Goal: Information Seeking & Learning: Find specific page/section

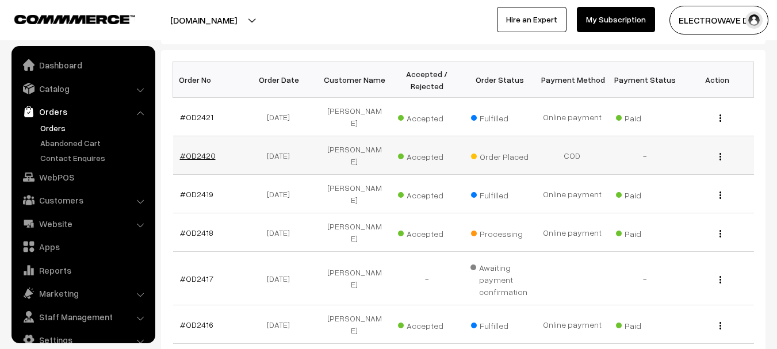
scroll to position [18, 0]
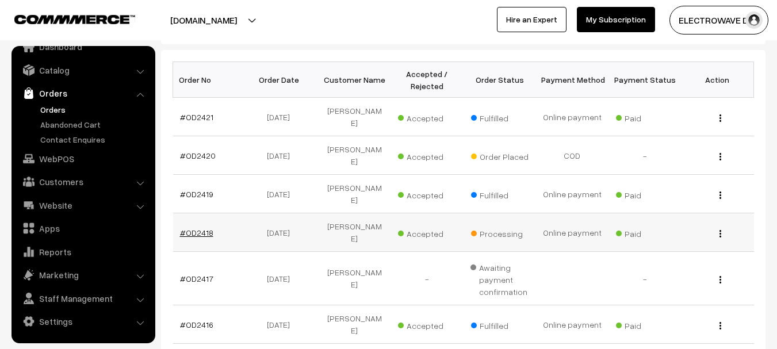
click at [184, 228] on link "#OD2418" at bounding box center [196, 233] width 33 height 10
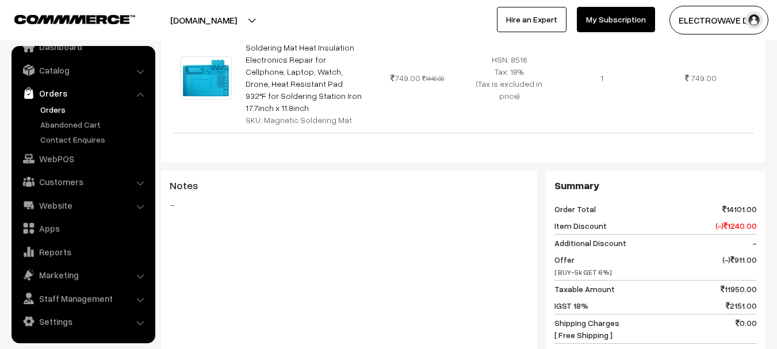
scroll to position [1150, 0]
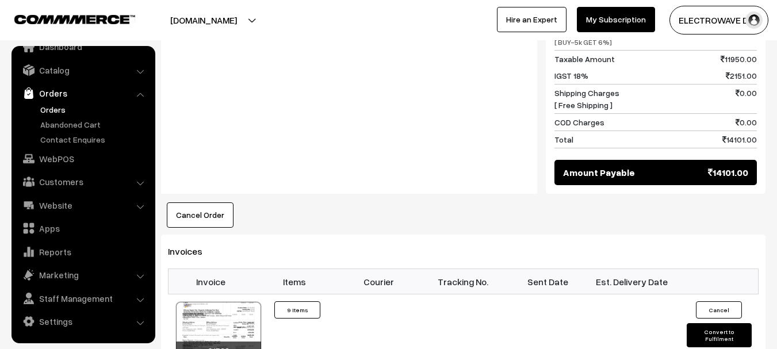
click at [44, 113] on link "Orders" at bounding box center [94, 110] width 114 height 12
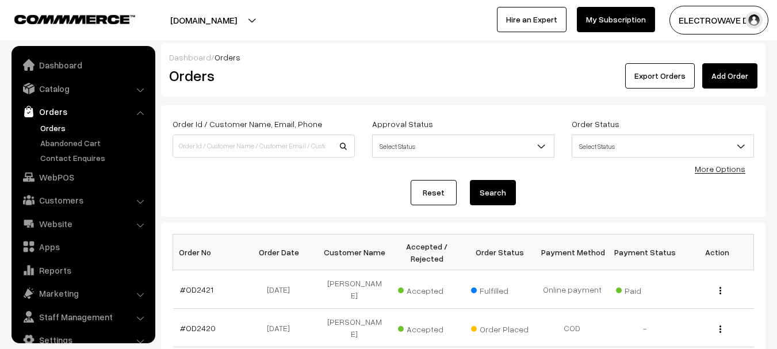
scroll to position [18, 0]
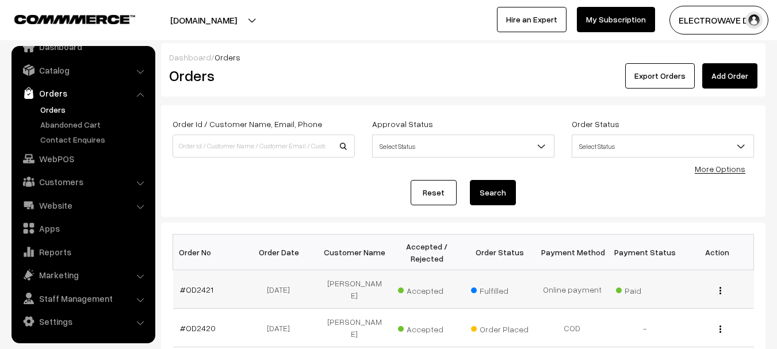
click at [202, 278] on td "#OD2421" at bounding box center [209, 289] width 72 height 39
click at [194, 290] on td "#OD2421" at bounding box center [209, 289] width 72 height 39
click at [193, 290] on td "#OD2421" at bounding box center [209, 289] width 72 height 39
click at [193, 285] on link "#OD2421" at bounding box center [196, 290] width 33 height 10
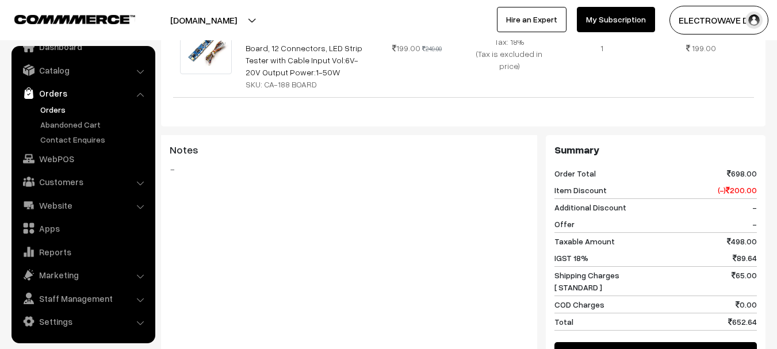
scroll to position [518, 0]
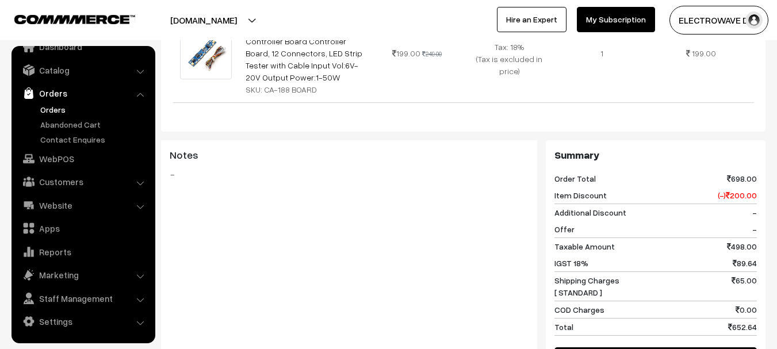
click at [58, 112] on link "Orders" at bounding box center [94, 110] width 114 height 12
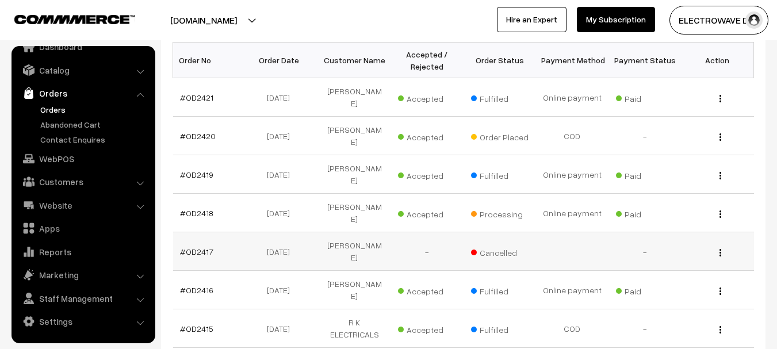
scroll to position [173, 0]
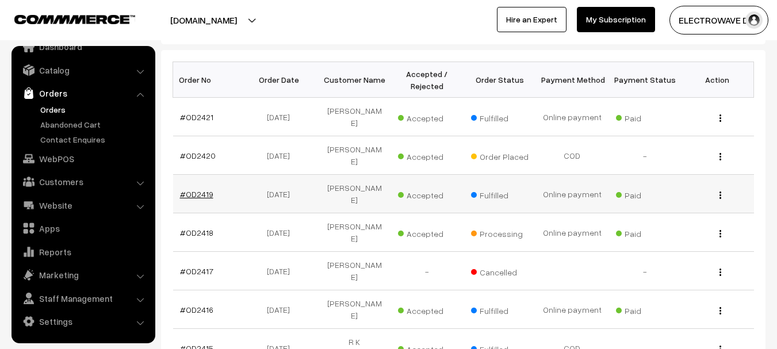
click at [194, 189] on link "#OD2419" at bounding box center [196, 194] width 33 height 10
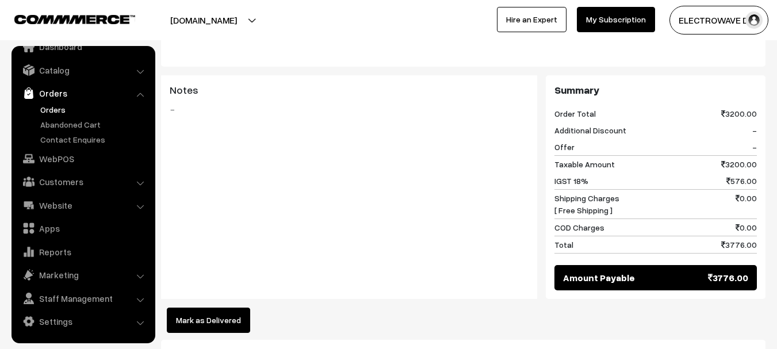
scroll to position [518, 0]
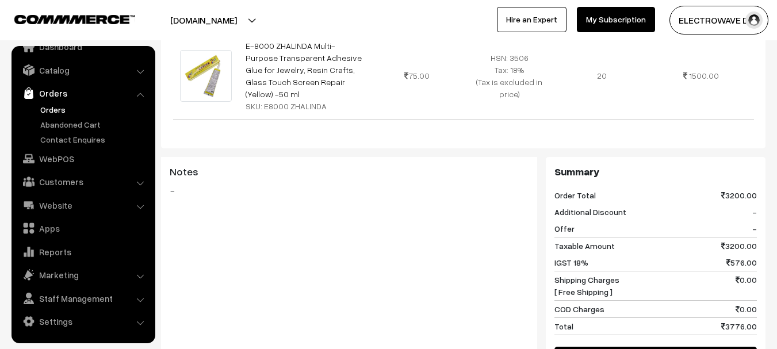
click at [62, 105] on link "Orders" at bounding box center [94, 110] width 114 height 12
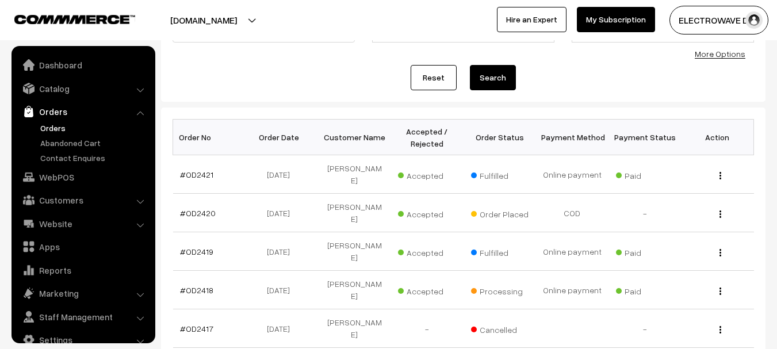
scroll to position [18, 0]
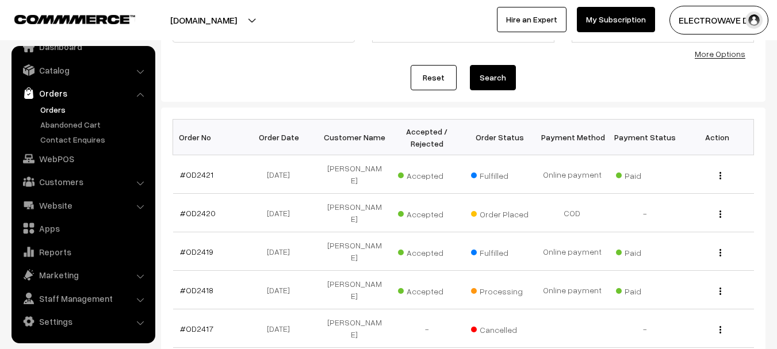
click at [247, 19] on button "[DOMAIN_NAME]" at bounding box center [203, 20] width 147 height 29
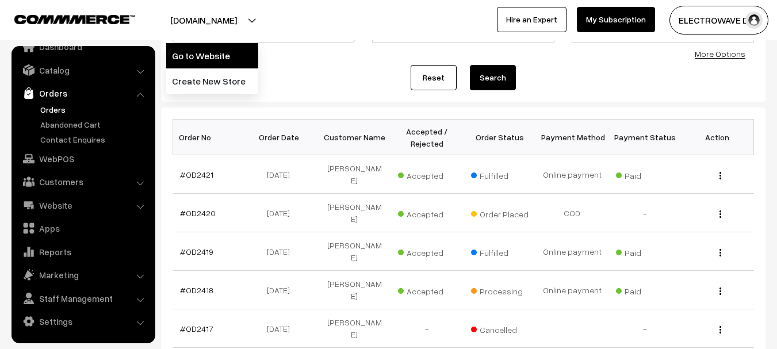
click at [225, 57] on link "Go to Website" at bounding box center [212, 55] width 92 height 25
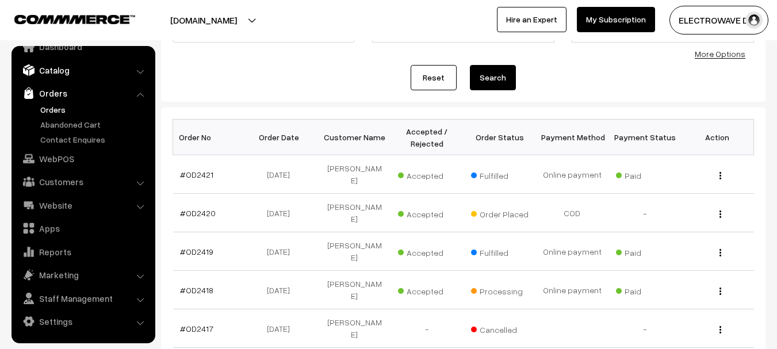
click at [49, 66] on link "Catalog" at bounding box center [82, 70] width 137 height 21
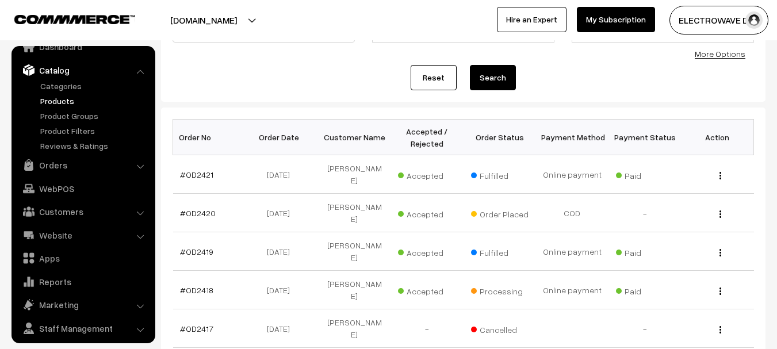
click at [41, 105] on link "Products" at bounding box center [94, 101] width 114 height 12
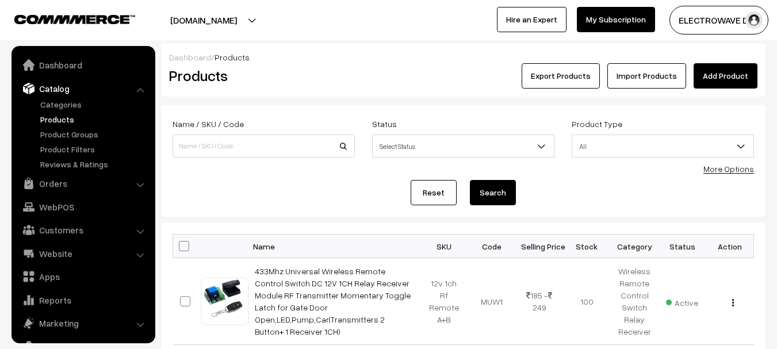
scroll to position [32, 0]
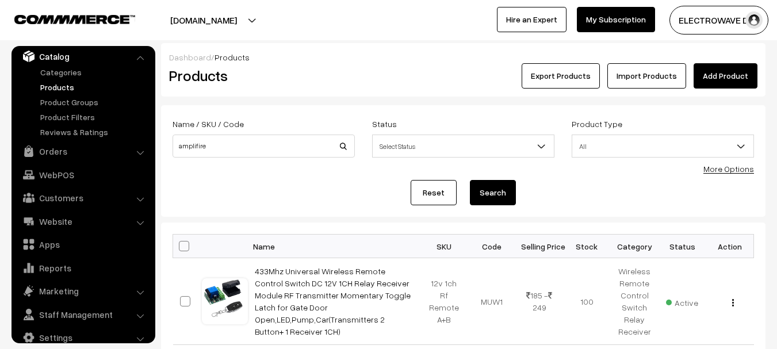
type input "amplifire"
click at [470, 180] on button "Search" at bounding box center [493, 192] width 46 height 25
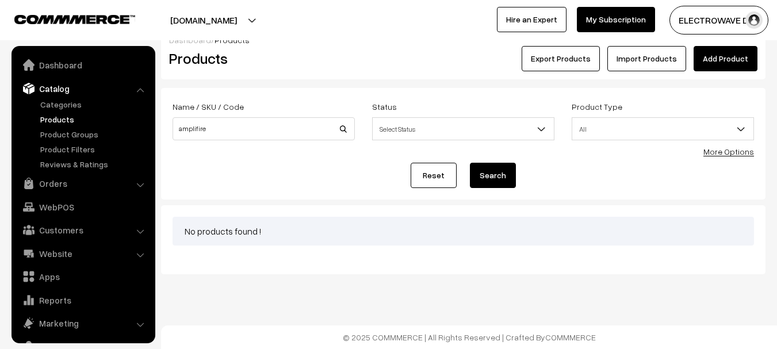
scroll to position [32, 0]
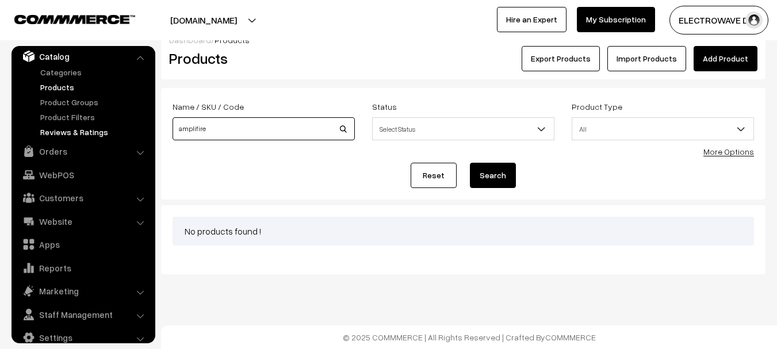
drag, startPoint x: 154, startPoint y: 126, endPoint x: 76, endPoint y: 126, distance: 78.2
click at [76, 126] on body "Thank you for showing interest. Our team will call you shortly. Close [DOMAIN_N…" at bounding box center [388, 166] width 777 height 366
type input "controller"
click at [470, 163] on button "Search" at bounding box center [493, 175] width 46 height 25
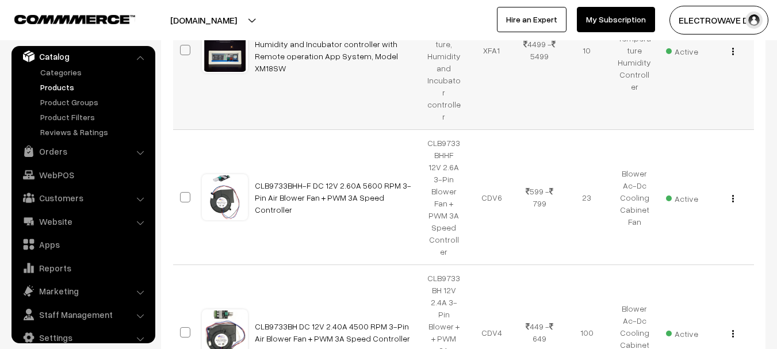
scroll to position [1163, 0]
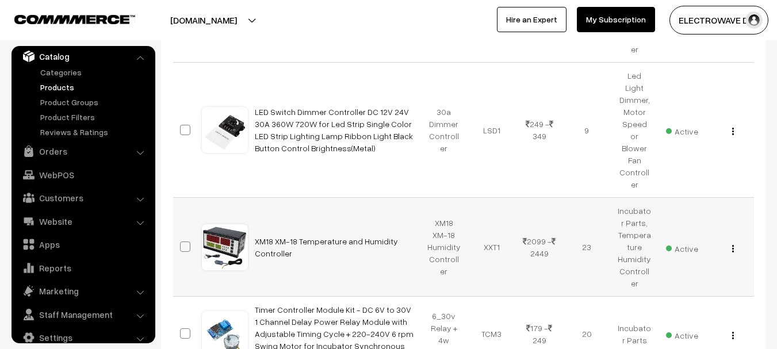
scroll to position [796, 0]
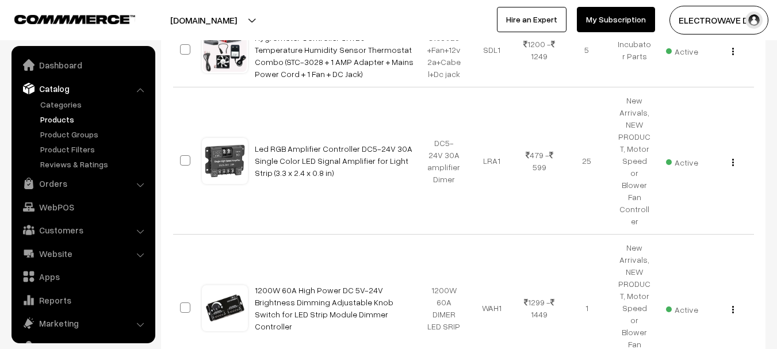
scroll to position [32, 0]
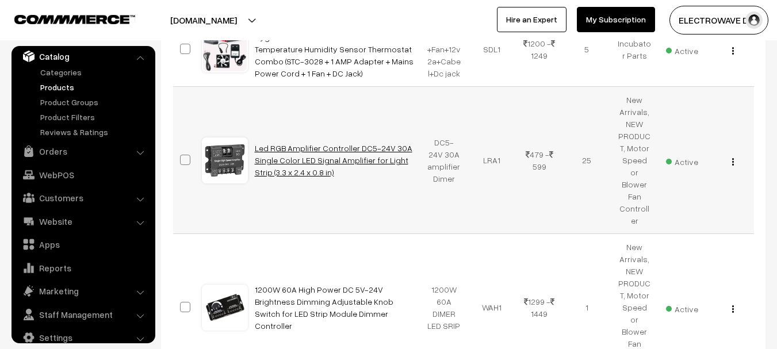
click at [313, 150] on link "Led RGB Amplifier Controller DC5-24V 30A Single Color LED Signal Amplifier for …" at bounding box center [334, 160] width 158 height 34
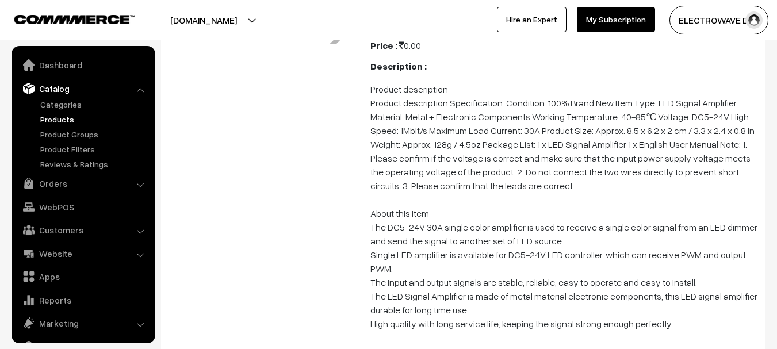
scroll to position [32, 0]
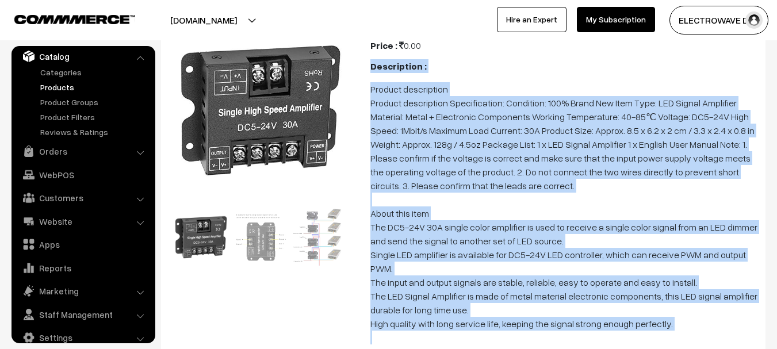
copy div "Loremipsumd : Sitamet consectetur Adipisc elitseddoei Temporincidid: Utlaboree:…"
drag, startPoint x: 369, startPoint y: 66, endPoint x: 702, endPoint y: 316, distance: 416.3
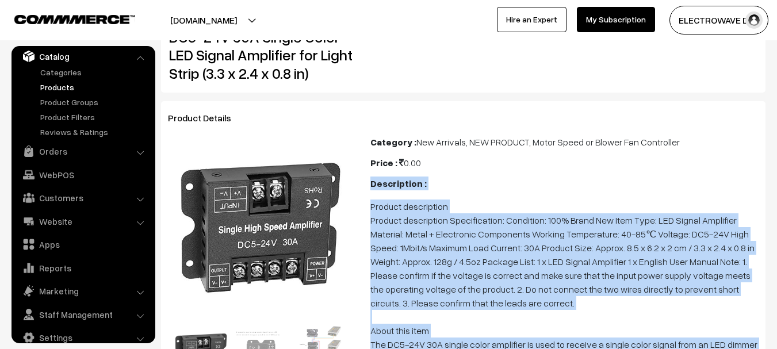
scroll to position [0, 0]
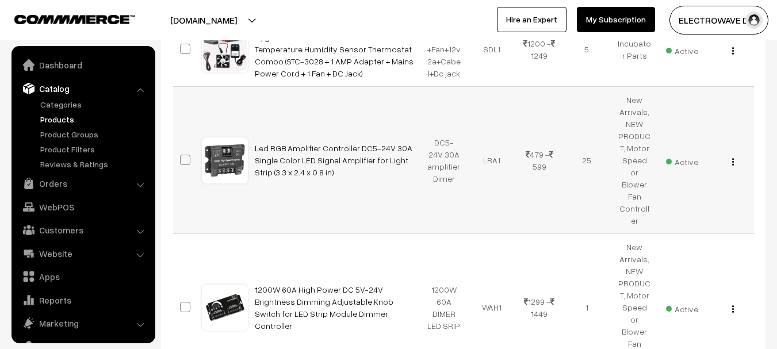
scroll to position [32, 0]
